Goal: Information Seeking & Learning: Learn about a topic

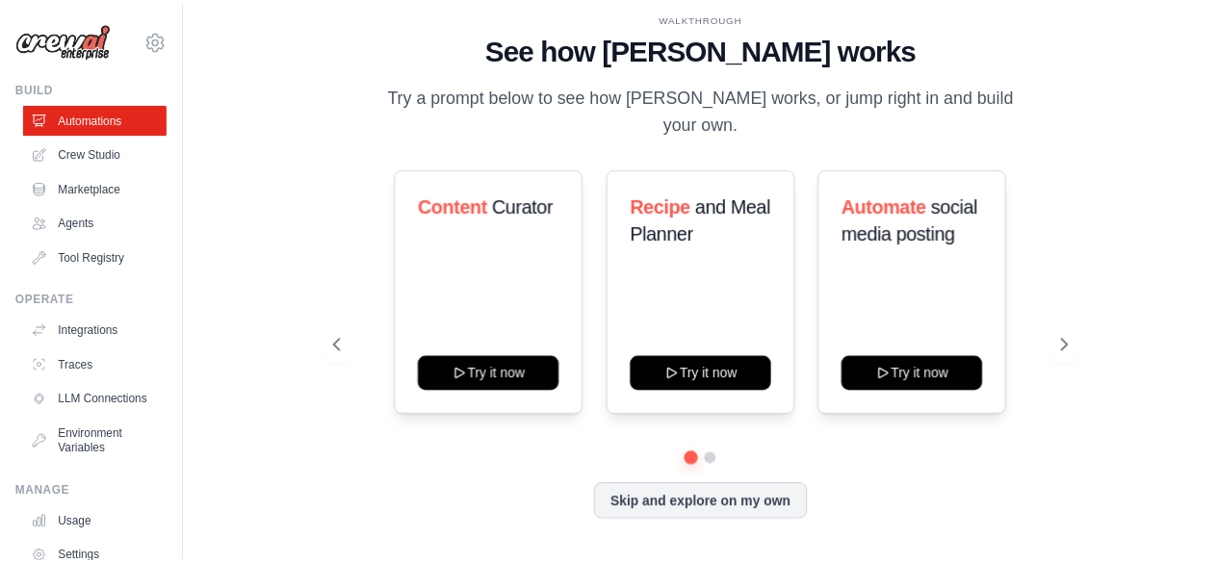
scroll to position [127, 0]
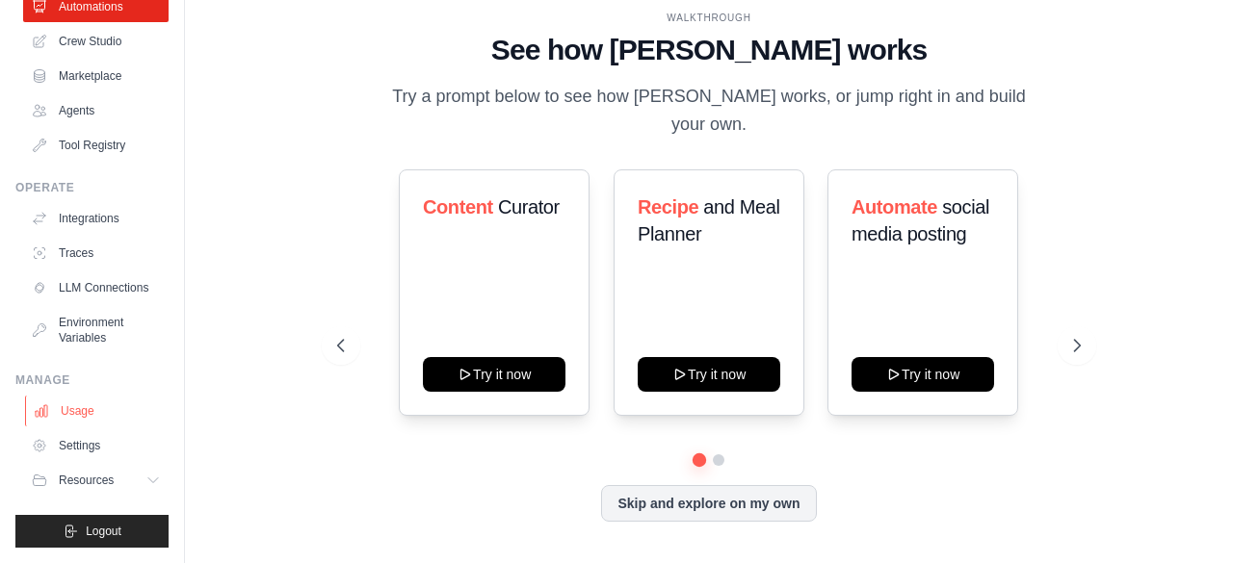
click at [81, 404] on link "Usage" at bounding box center [97, 411] width 145 height 31
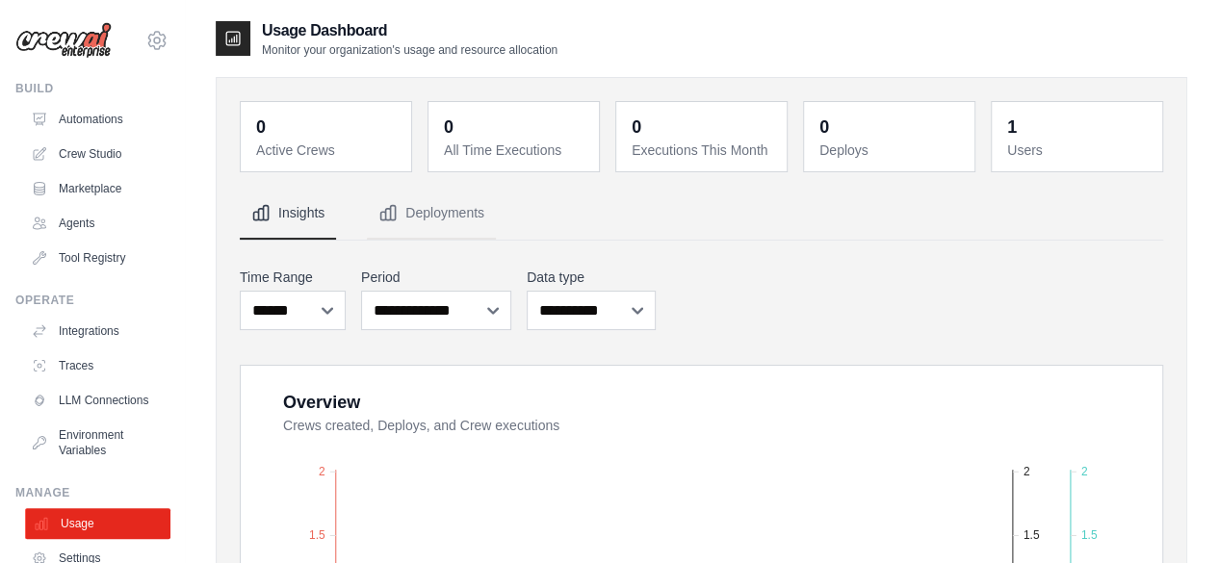
click at [80, 532] on link "Usage" at bounding box center [97, 523] width 145 height 31
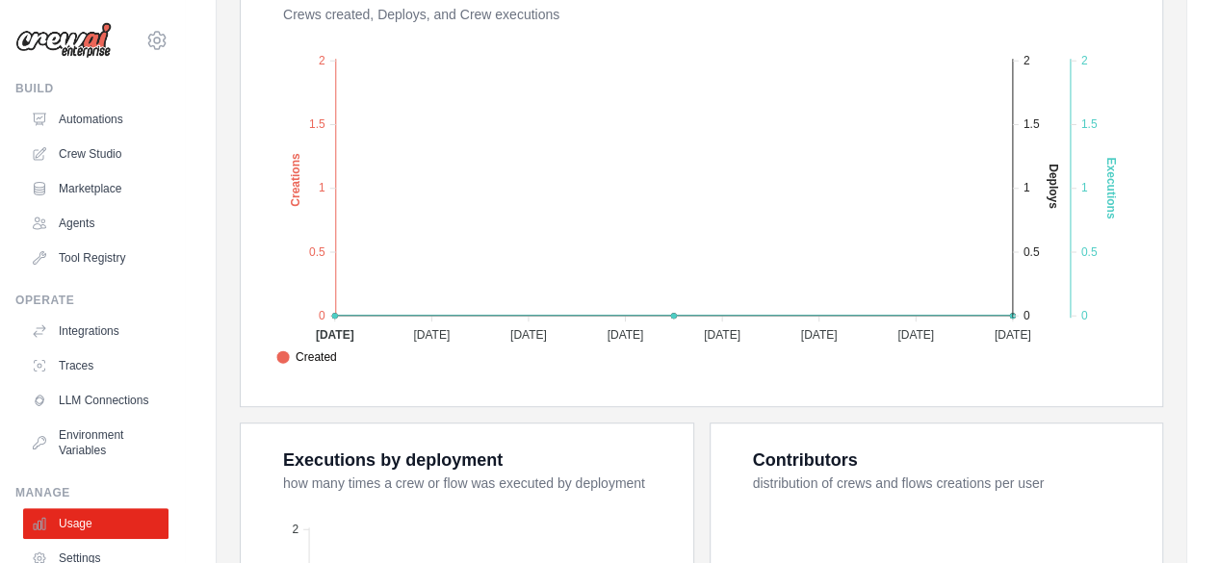
scroll to position [441, 0]
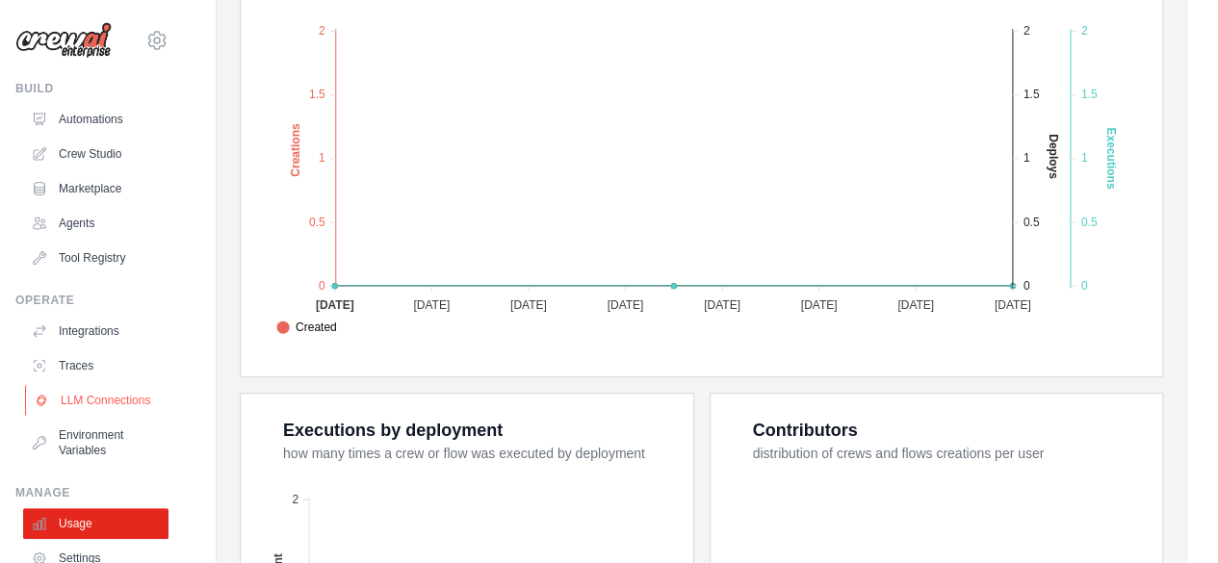
click at [87, 396] on link "LLM Connections" at bounding box center [97, 400] width 145 height 31
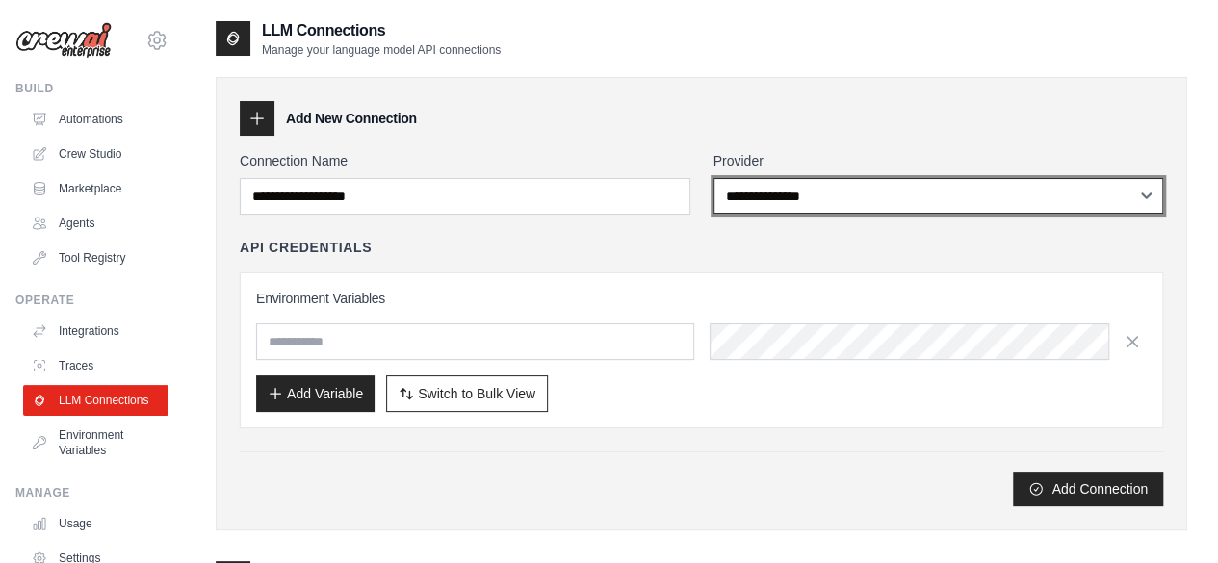
click at [1026, 213] on select "**********" at bounding box center [939, 196] width 451 height 36
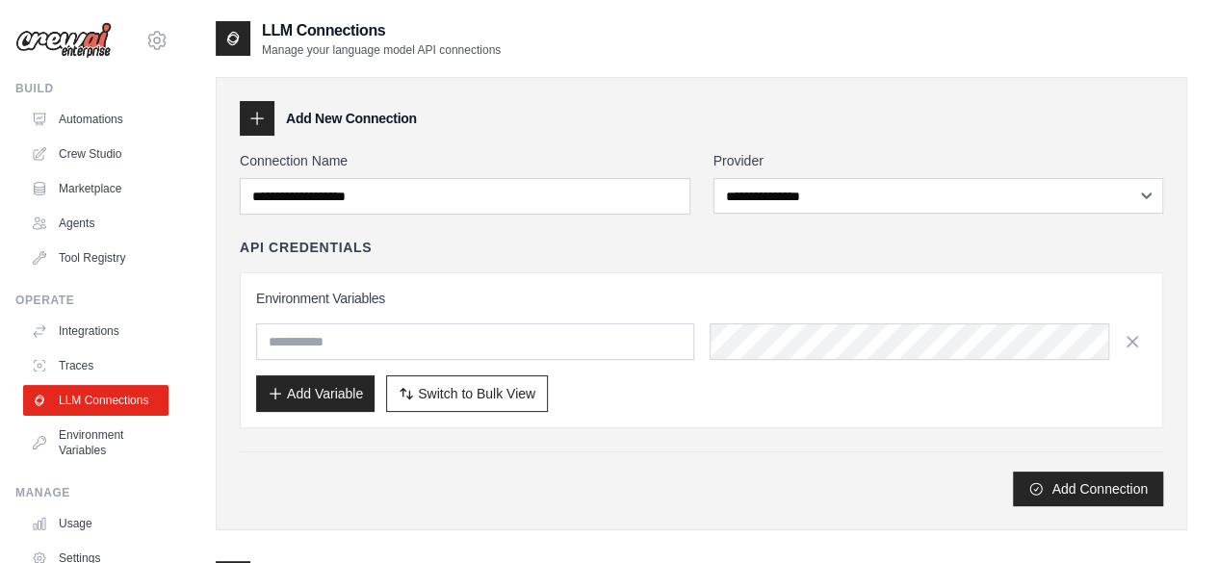
click at [872, 19] on div "LLM Connections Manage your language model API connections" at bounding box center [702, 38] width 972 height 39
click at [85, 181] on link "Marketplace" at bounding box center [97, 188] width 145 height 31
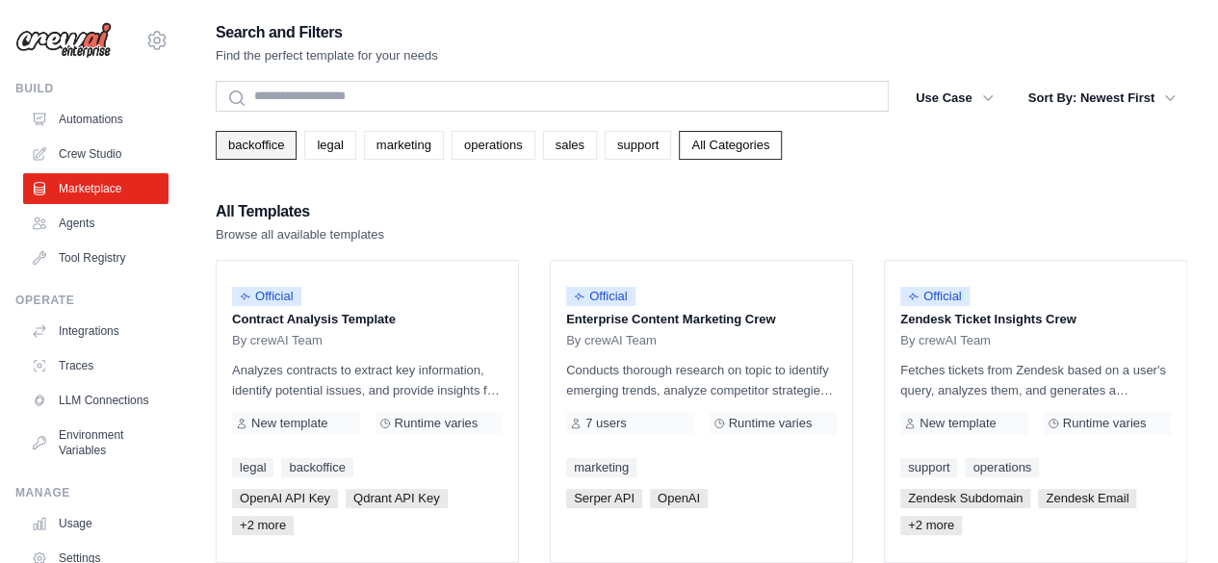
click at [263, 143] on link "backoffice" at bounding box center [256, 145] width 81 height 29
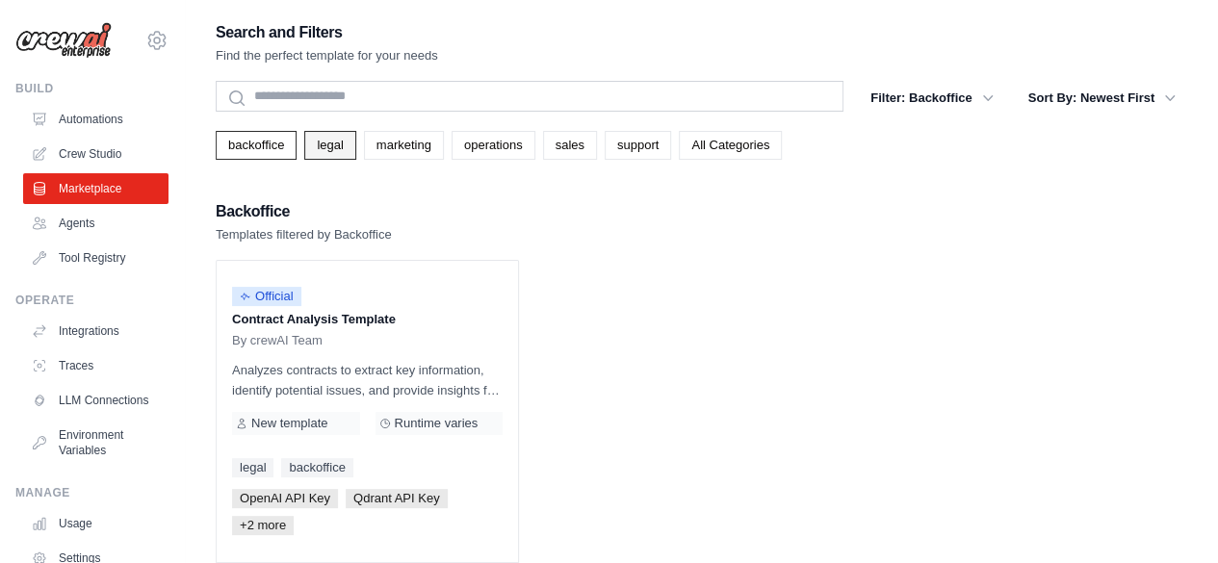
click at [319, 141] on link "legal" at bounding box center [329, 145] width 51 height 29
click at [375, 149] on link "marketing" at bounding box center [404, 145] width 80 height 29
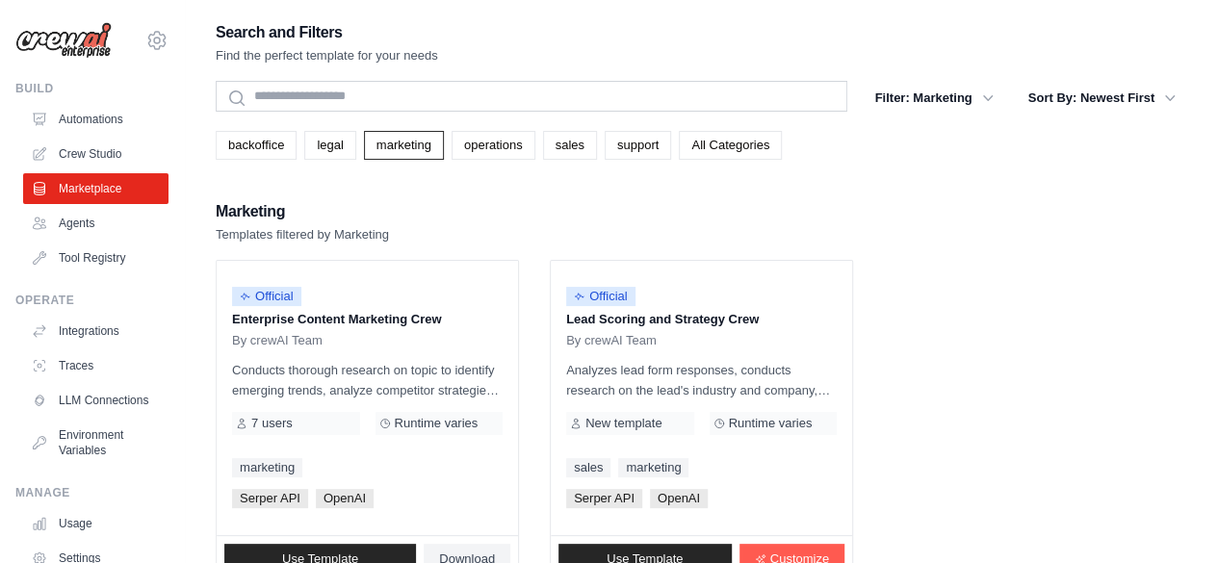
scroll to position [39, 0]
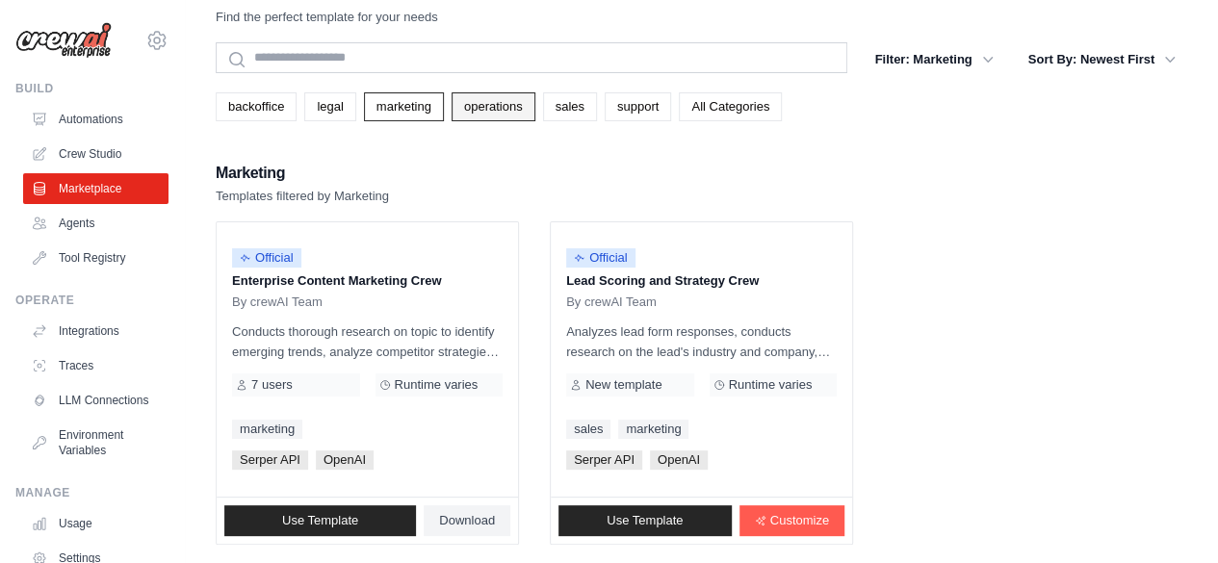
click at [483, 113] on link "operations" at bounding box center [494, 106] width 84 height 29
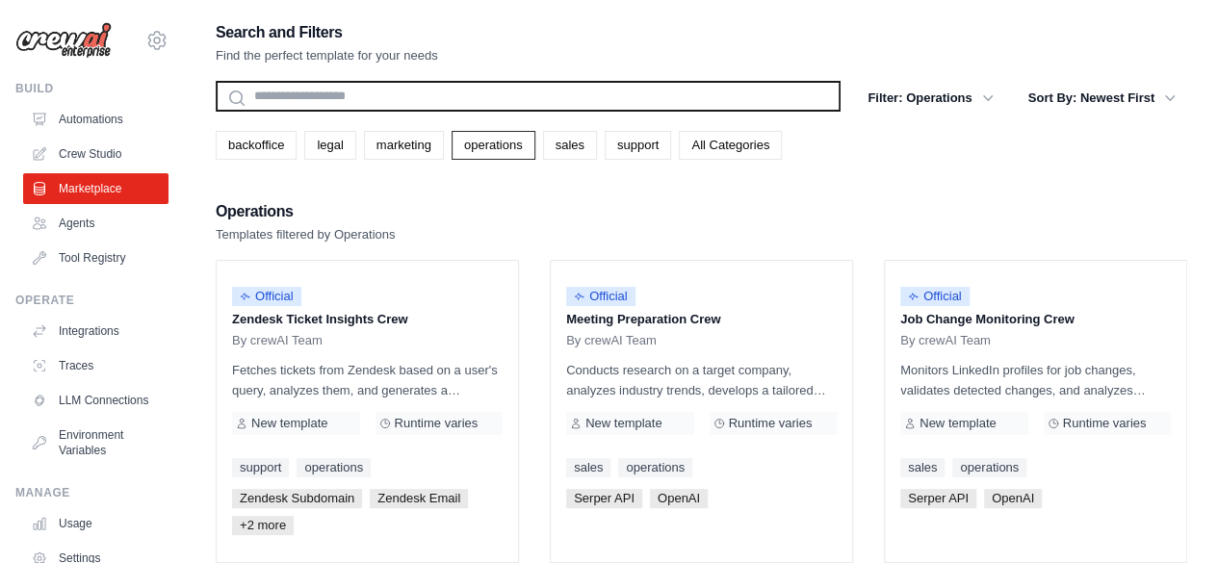
click at [499, 103] on input "text" at bounding box center [528, 96] width 625 height 31
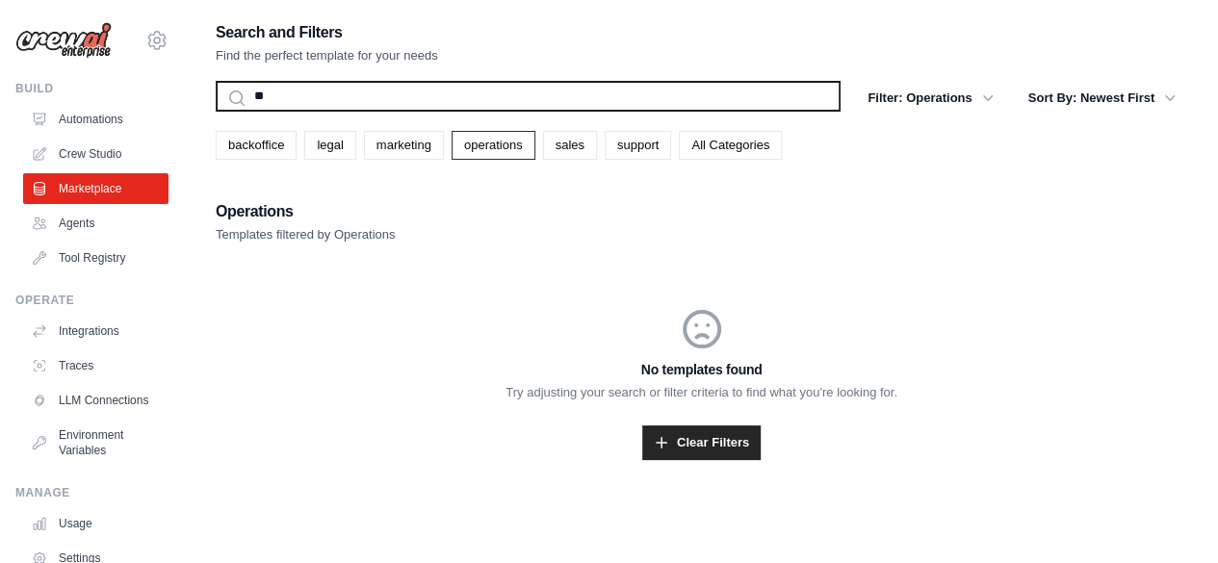
type input "*"
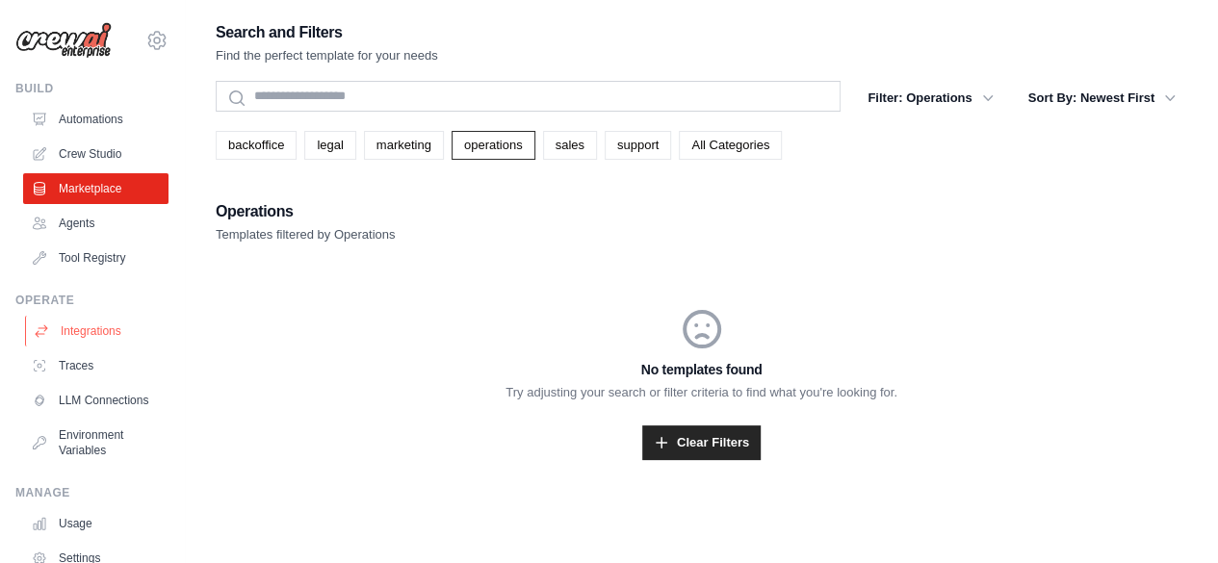
click at [109, 331] on link "Integrations" at bounding box center [97, 331] width 145 height 31
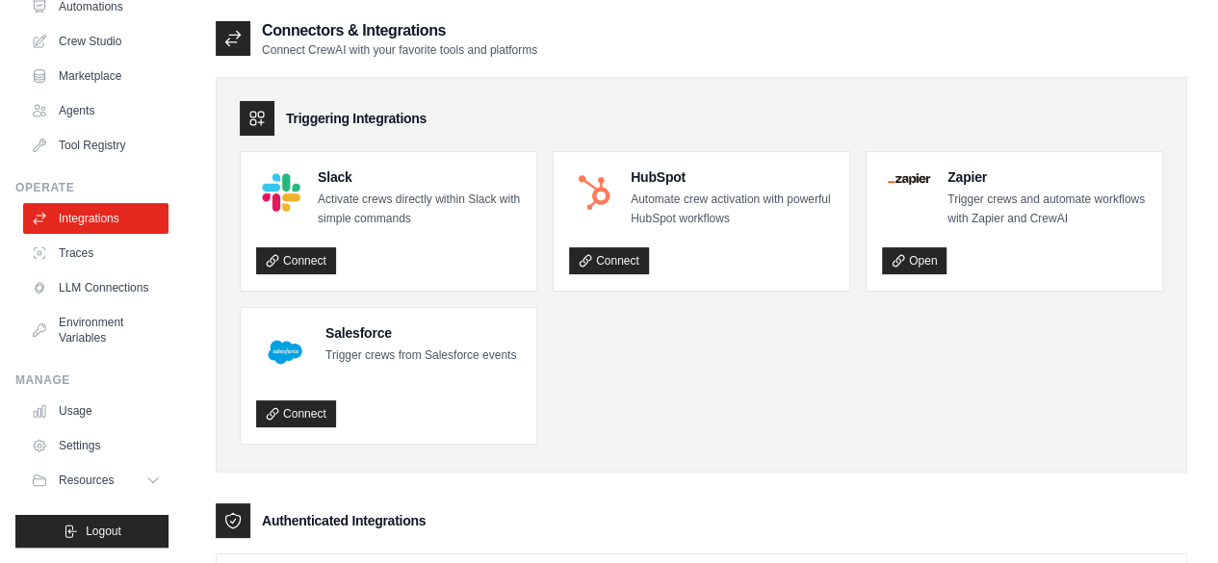
scroll to position [127, 0]
